Goal: Use online tool/utility: Utilize a website feature to perform a specific function

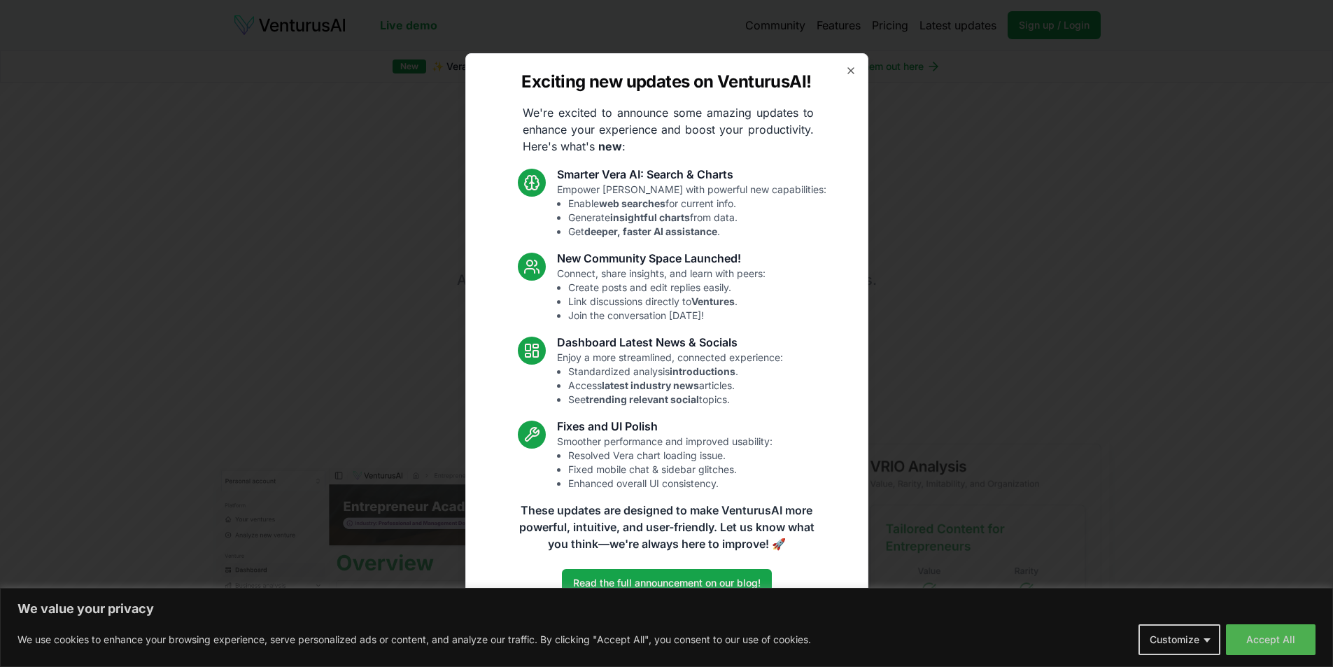
click at [855, 64] on div "Exciting new updates on VenturusAI! We're excited to announce some amazing upda…" at bounding box center [666, 333] width 403 height 561
click at [851, 71] on icon "button" at bounding box center [851, 71] width 6 height 6
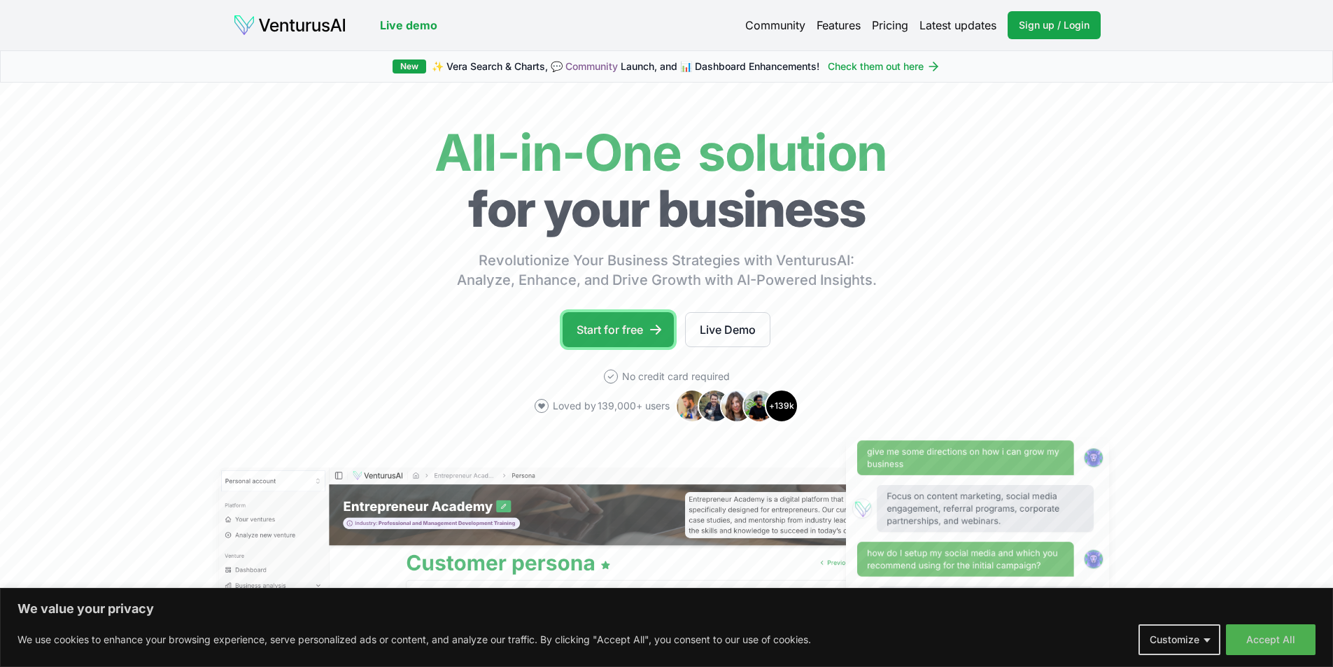
click at [626, 323] on link "Start for free" at bounding box center [618, 329] width 111 height 35
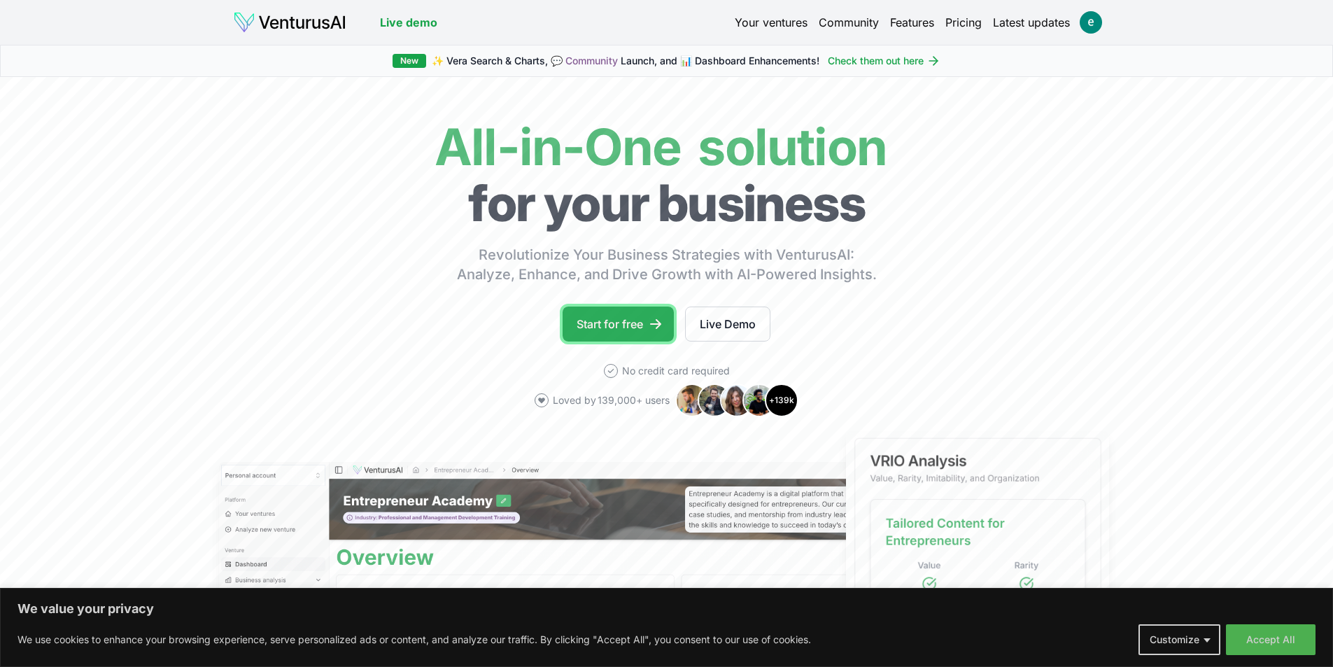
click at [605, 319] on link "Start for free" at bounding box center [618, 324] width 111 height 35
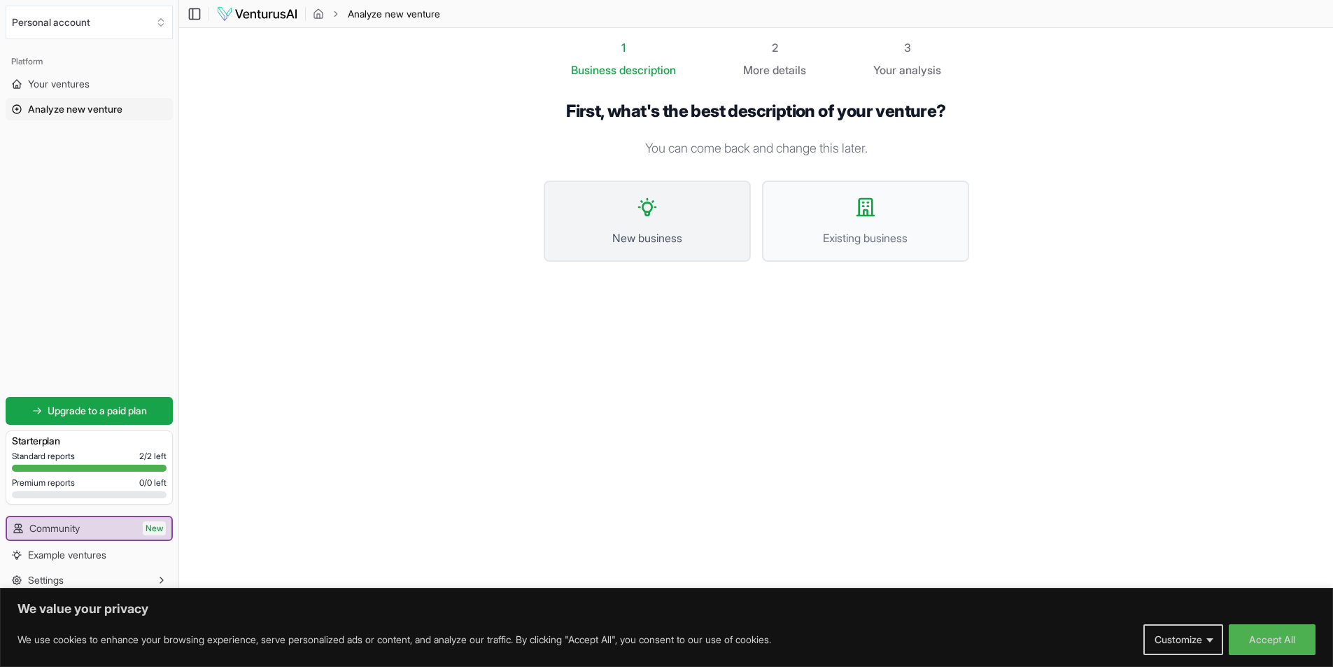
click at [652, 232] on span "New business" at bounding box center [647, 238] width 176 height 17
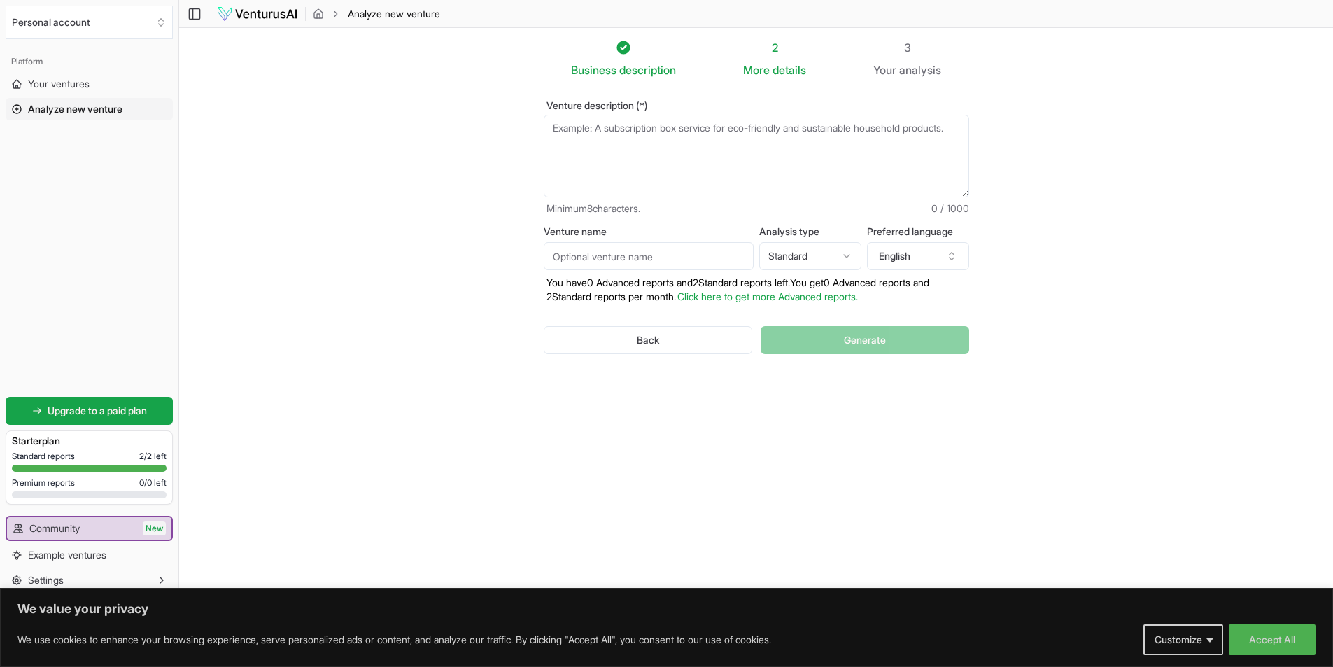
click at [656, 146] on textarea "Venture description (*)" at bounding box center [757, 156] width 426 height 83
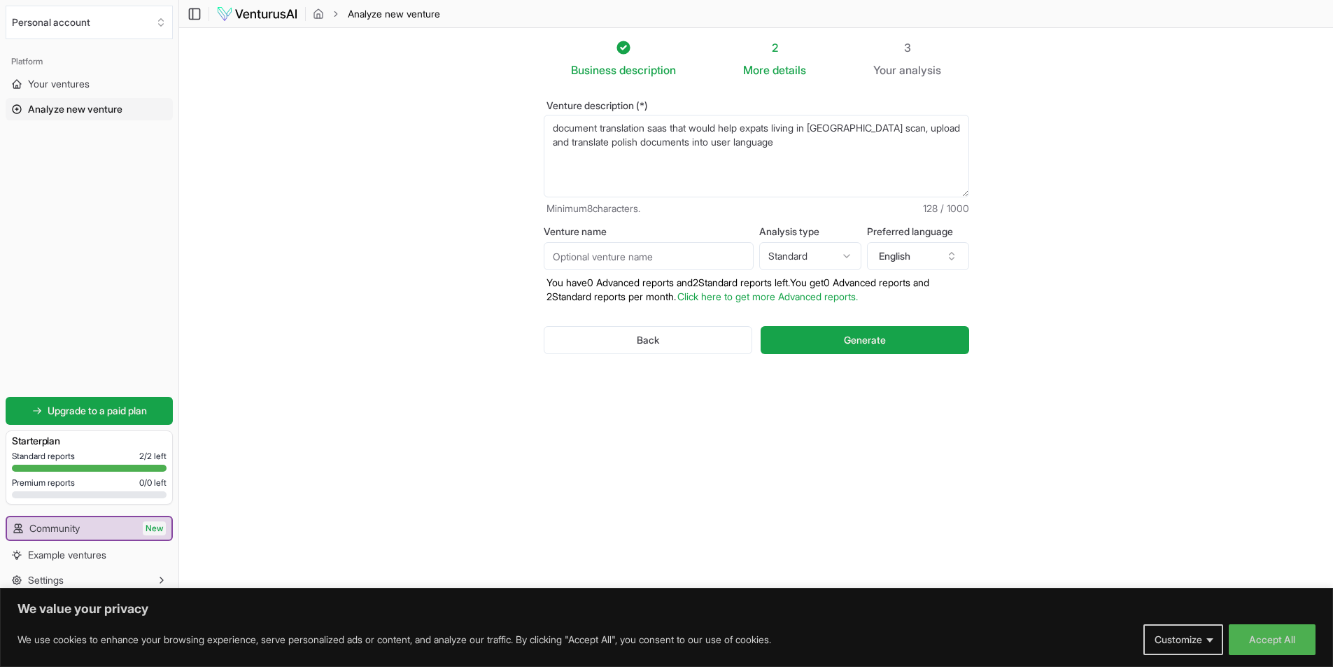
type textarea "document translation saas that would help expats living in poland scan, upload …"
click at [830, 251] on html "We value your privacy We use cookies to enhance your browsing experience, serve…" at bounding box center [666, 333] width 1333 height 667
click at [860, 344] on span "Generate" at bounding box center [865, 340] width 42 height 14
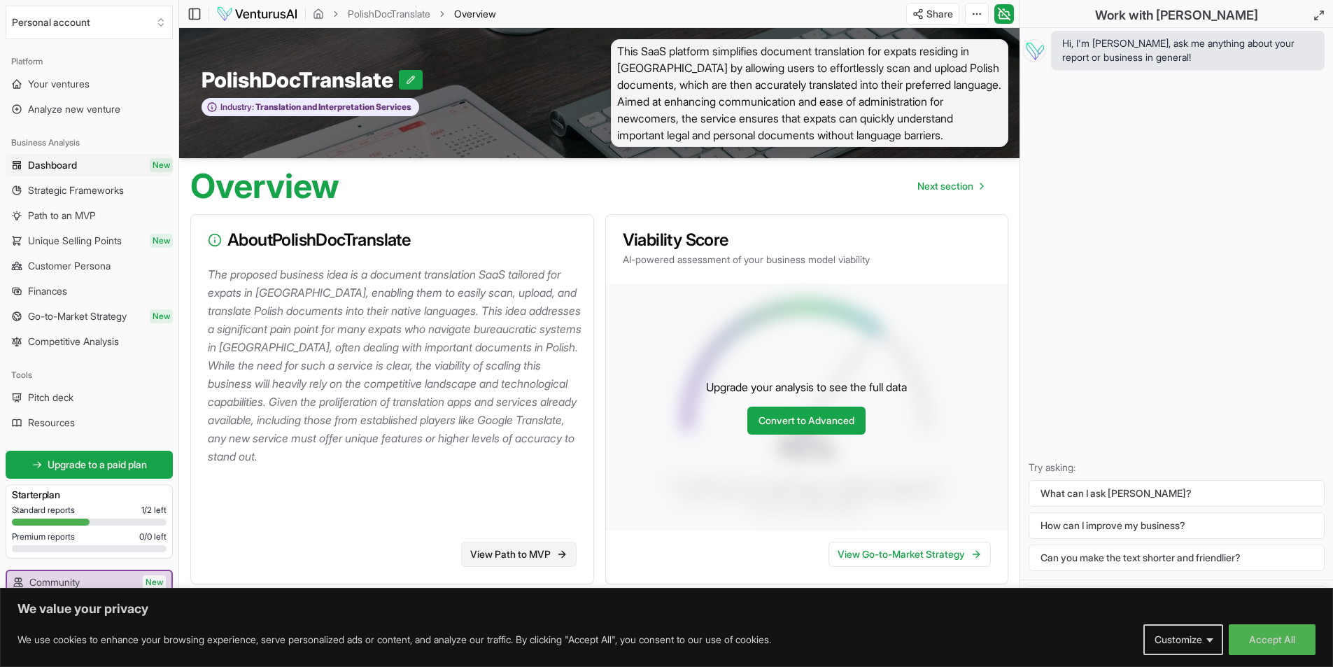
click at [542, 554] on link "View Path to MVP" at bounding box center [518, 554] width 115 height 25
click at [68, 104] on span "Analyze new venture" at bounding box center [74, 109] width 92 height 14
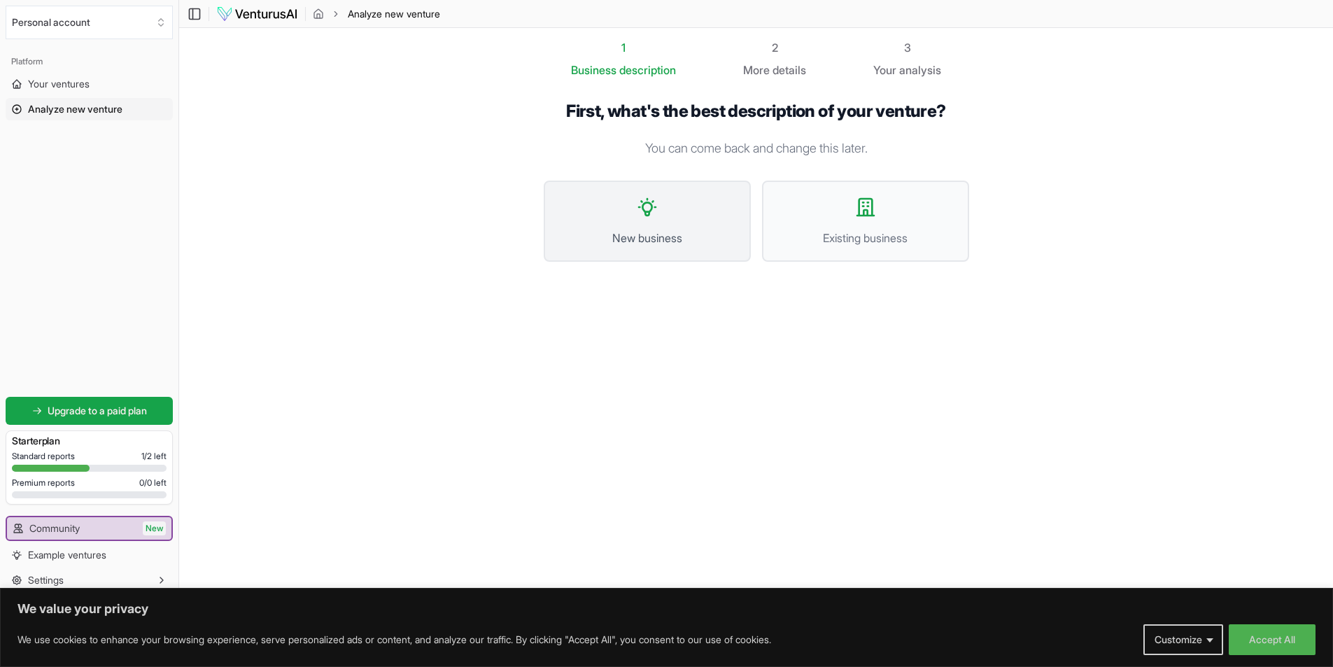
click at [627, 234] on span "New business" at bounding box center [647, 238] width 176 height 17
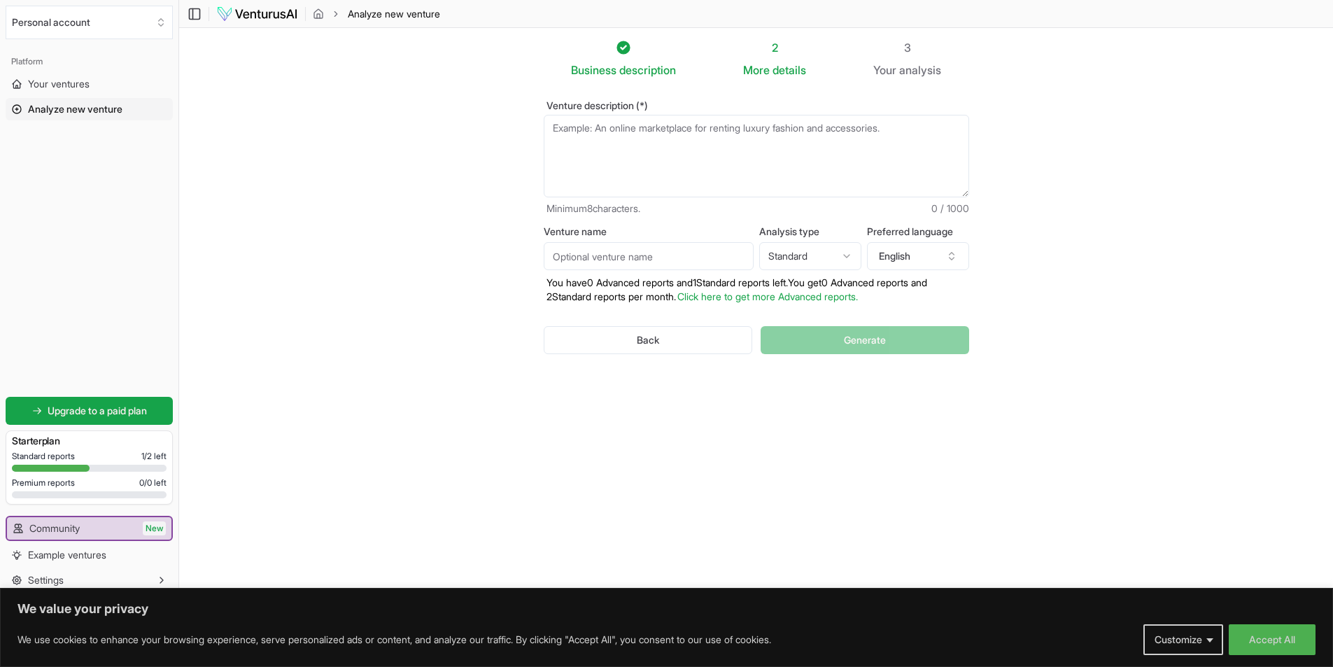
click at [641, 151] on textarea "Venture description (*)" at bounding box center [757, 156] width 426 height 83
click at [810, 123] on textarea "an online marketplace for local businesses and services listing" at bounding box center [757, 156] width 426 height 83
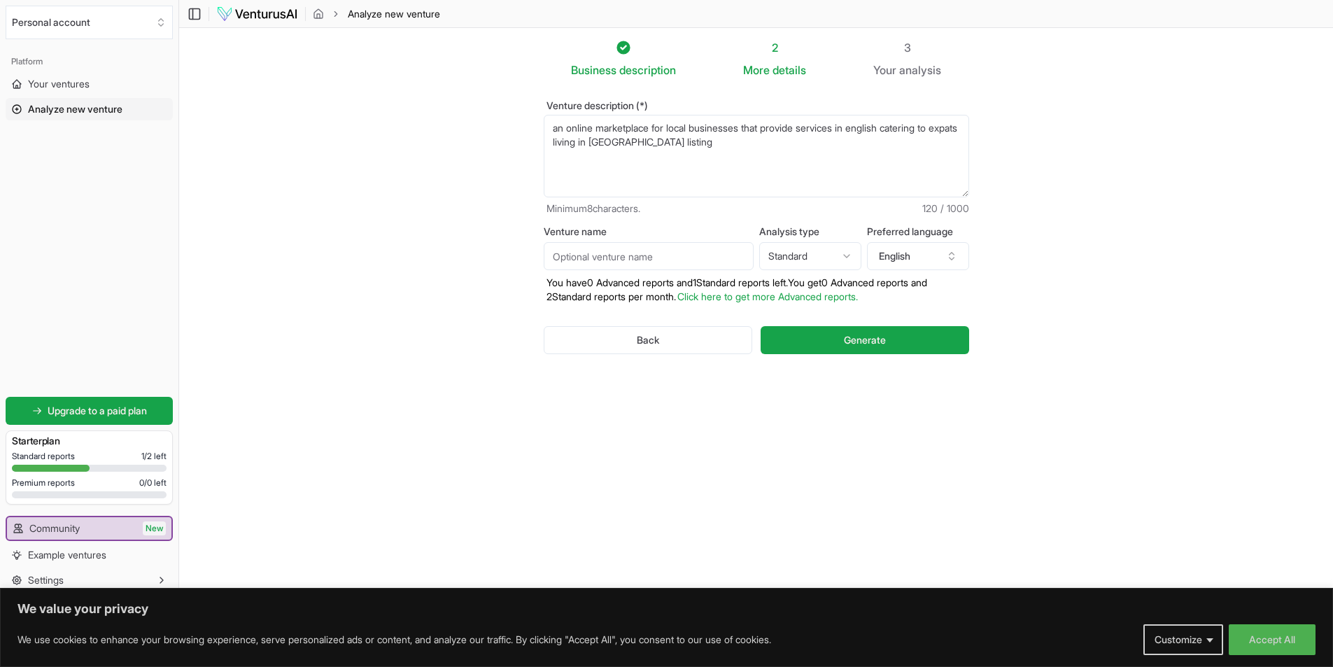
click at [719, 145] on textarea "an online marketplace for local businesses that provide services in english cat…" at bounding box center [757, 156] width 426 height 83
type textarea "an online marketplace for local businesses that provide services in english cat…"
click at [815, 335] on button "Generate" at bounding box center [865, 340] width 208 height 28
